Goal: Information Seeking & Learning: Learn about a topic

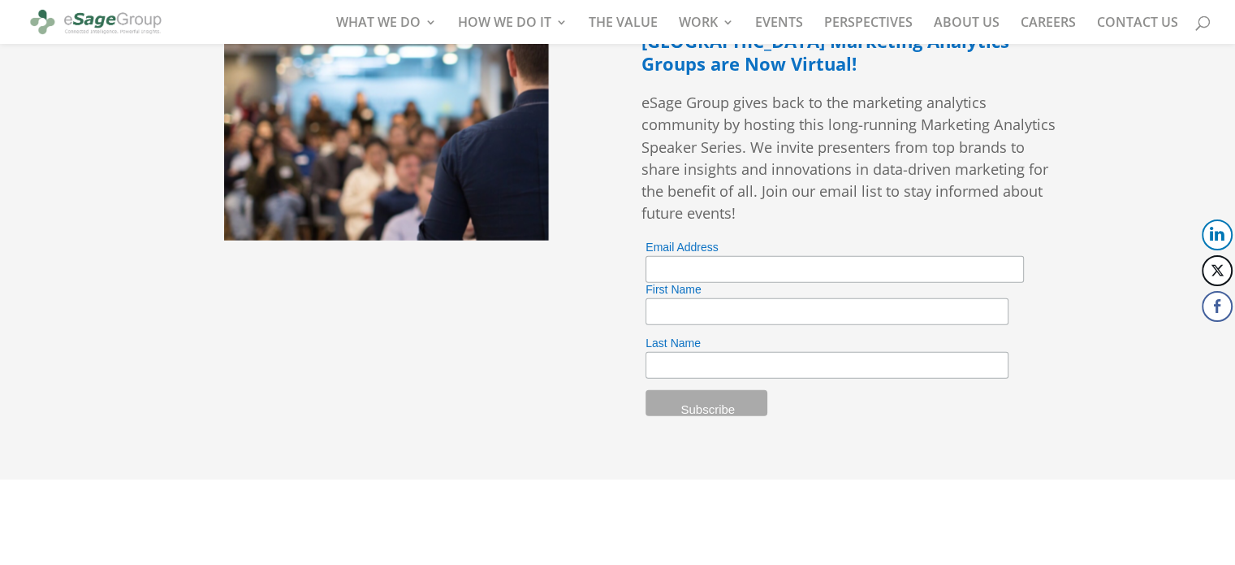
scroll to position [4425, 0]
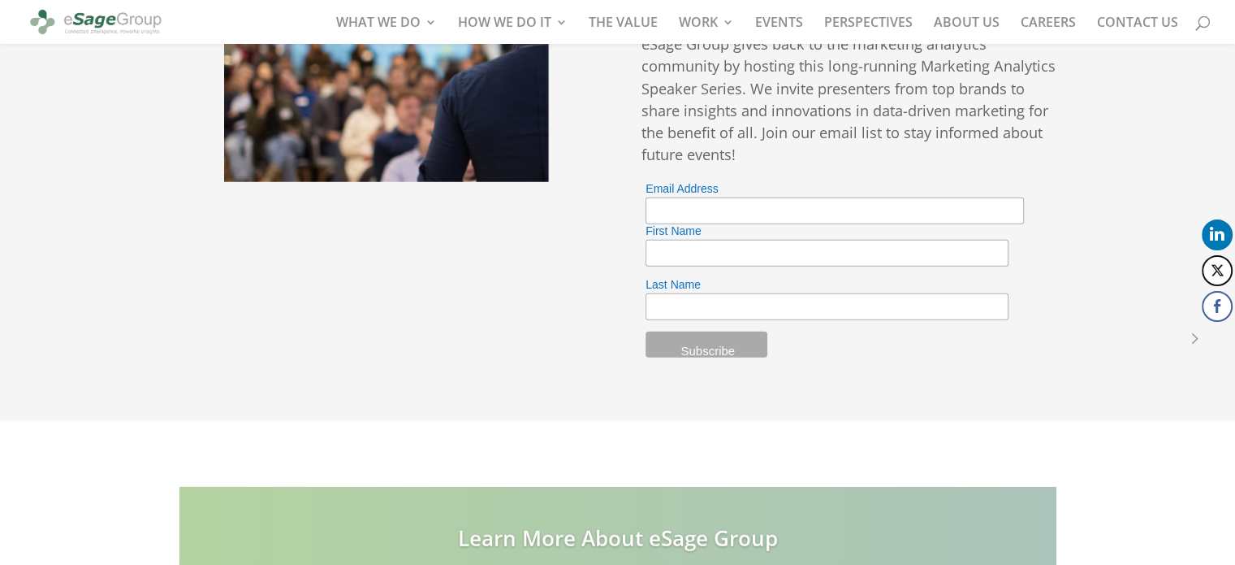
click at [1215, 227] on button "LinkedIn" at bounding box center [1217, 234] width 31 height 31
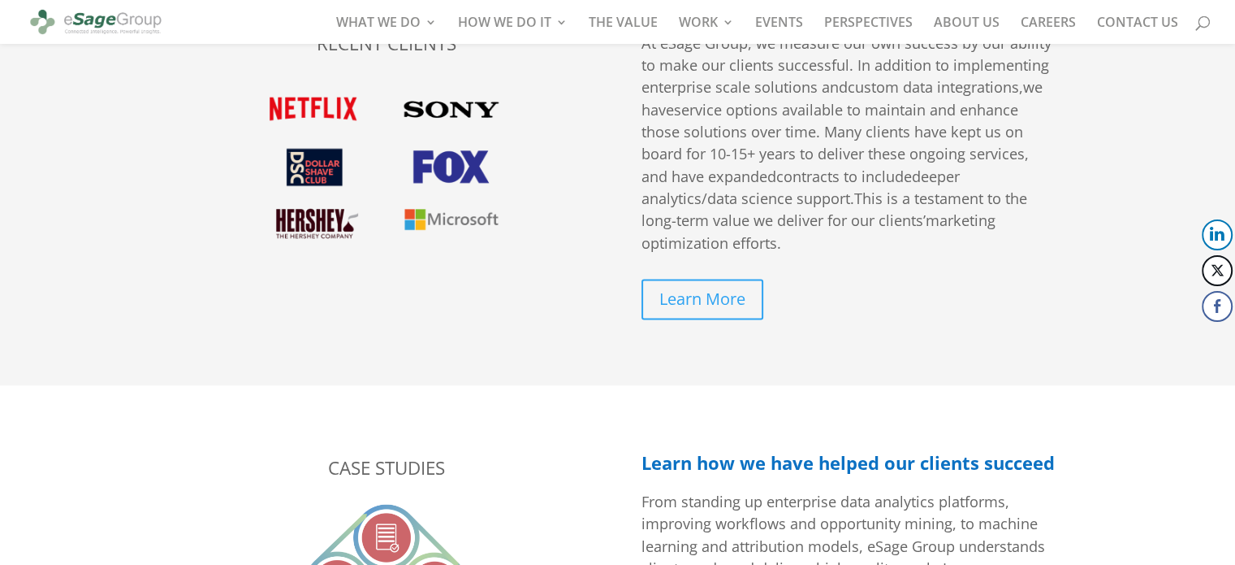
scroll to position [2353, 0]
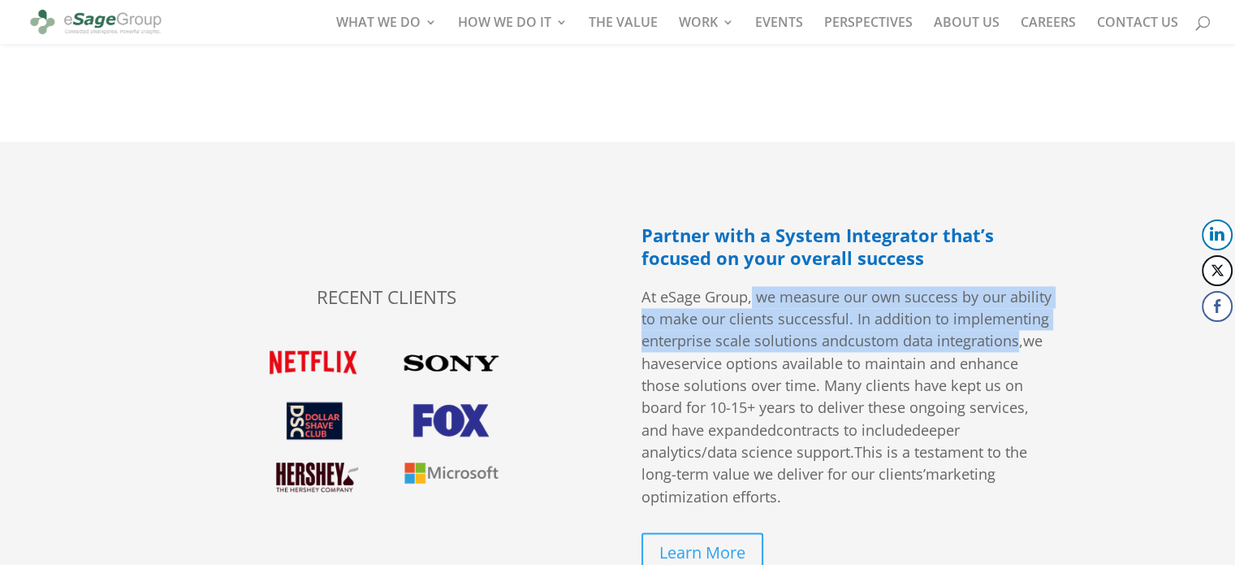
drag, startPoint x: 752, startPoint y: 300, endPoint x: 1024, endPoint y: 345, distance: 275.9
click at [1024, 345] on span "At eSage Group, we measure our own success by our ability to make our clients s…" at bounding box center [847, 396] width 410 height 219
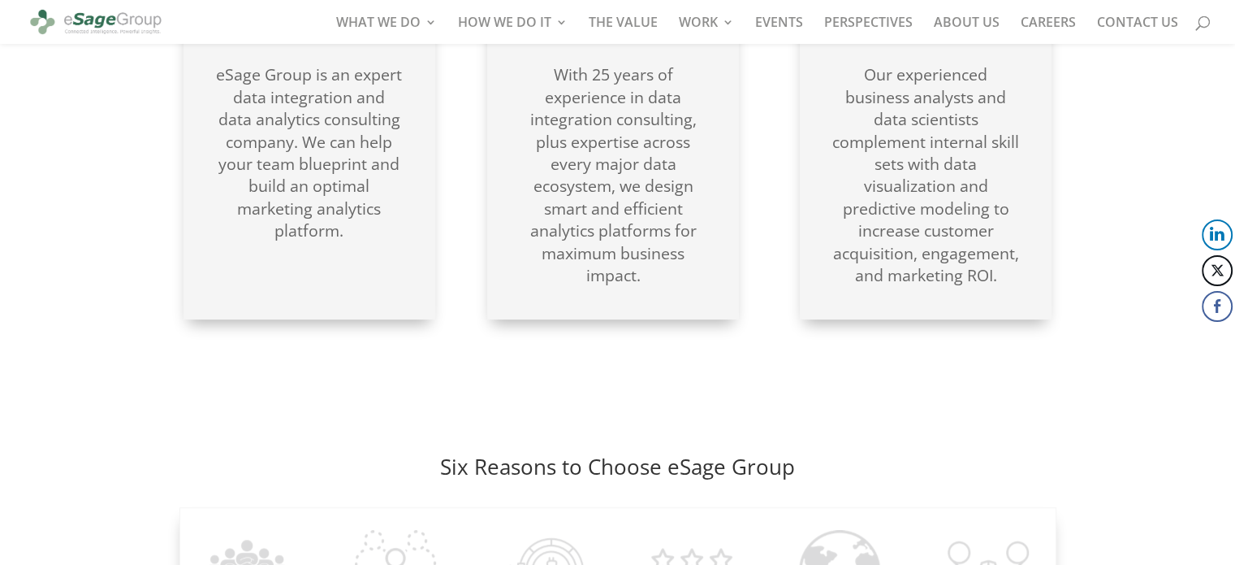
scroll to position [729, 0]
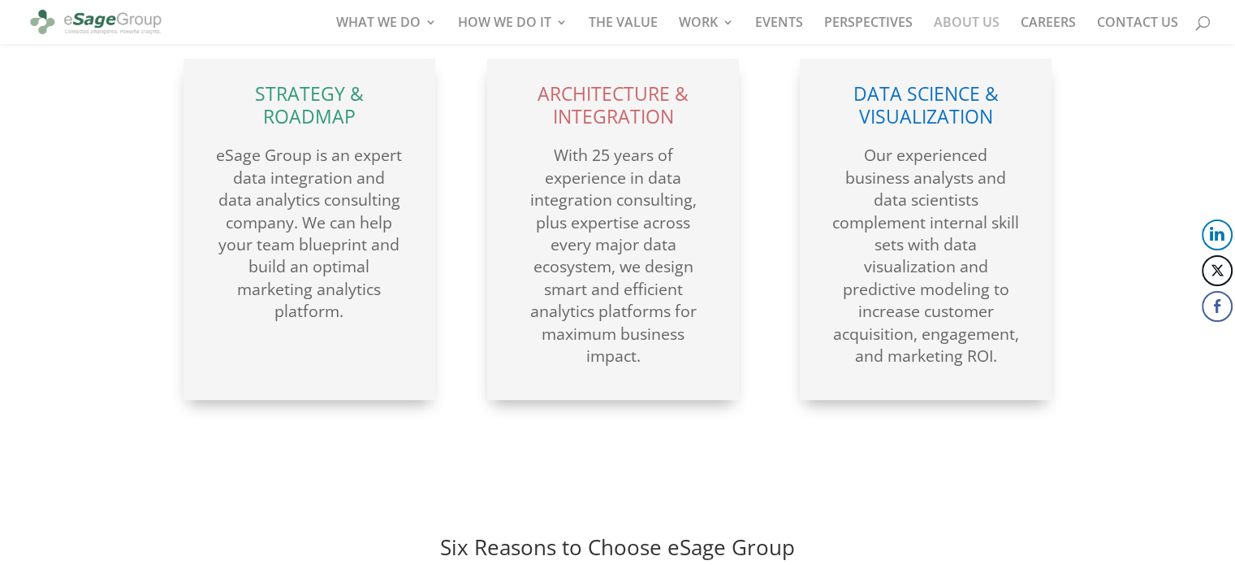
click at [966, 22] on link "ABOUT US" at bounding box center [967, 30] width 66 height 28
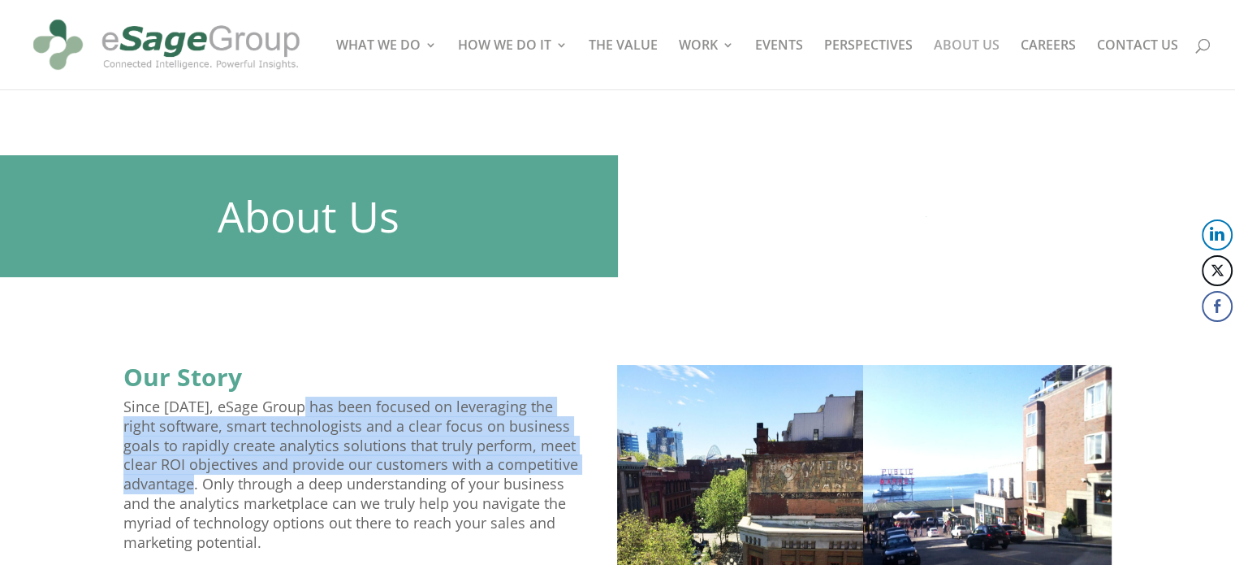
drag, startPoint x: 301, startPoint y: 405, endPoint x: 201, endPoint y: 480, distance: 124.8
click at [201, 480] on p "Since 1998, eSage Group has been focused on leveraging the right software, smar…" at bounding box center [351, 481] width 457 height 169
copy p "as been focused on leveraging the right software, smart technologists and a cle…"
